Goal: Transaction & Acquisition: Obtain resource

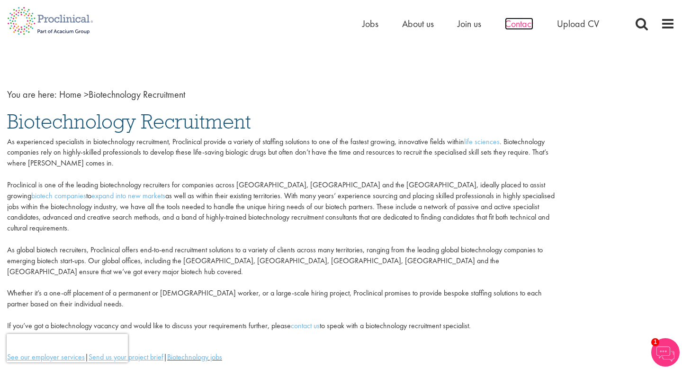
click at [518, 29] on span "Contact" at bounding box center [519, 24] width 28 height 12
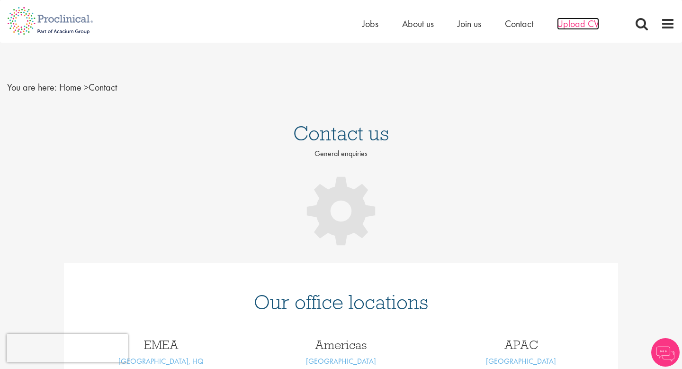
click at [577, 21] on span "Upload CV" at bounding box center [578, 24] width 42 height 12
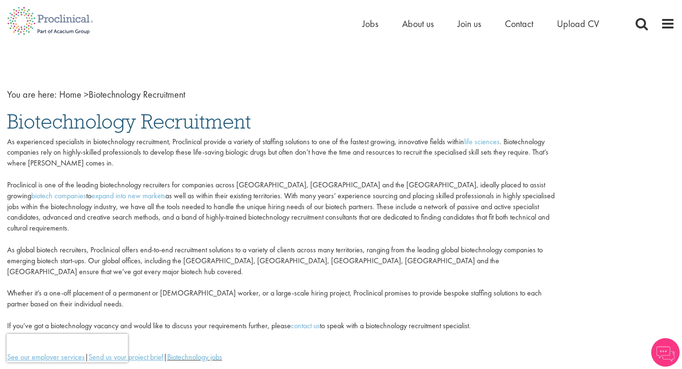
scroll to position [6, 0]
click at [659, 361] on img at bounding box center [665, 352] width 28 height 28
click at [572, 76] on div "You are here: Home > Biotechnology Recruitment Biotechnology Recruitment As exp…" at bounding box center [341, 296] width 682 height 460
